Goal: Task Accomplishment & Management: Use online tool/utility

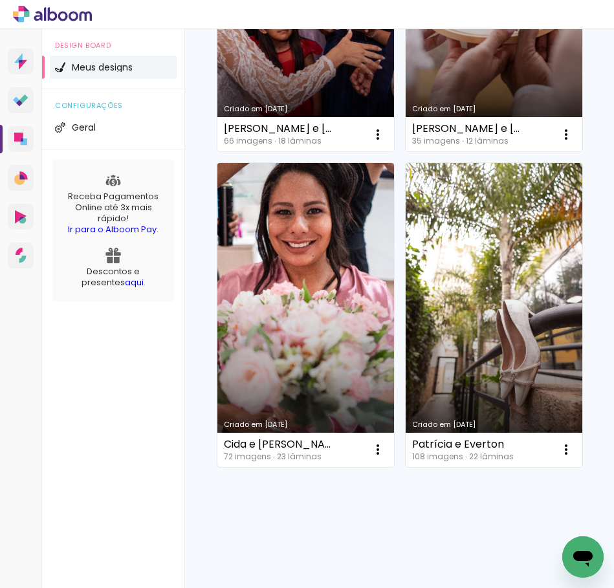
scroll to position [1577, 0]
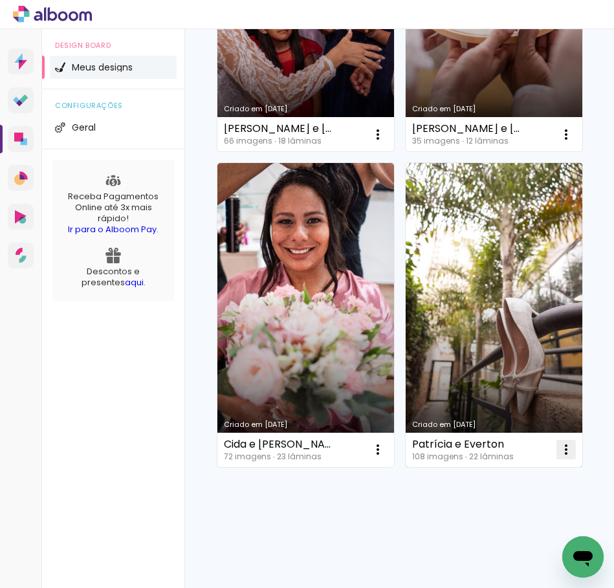
click at [292, 478] on span "Abrir" at bounding box center [301, 479] width 20 height 9
